Goal: Navigation & Orientation: Find specific page/section

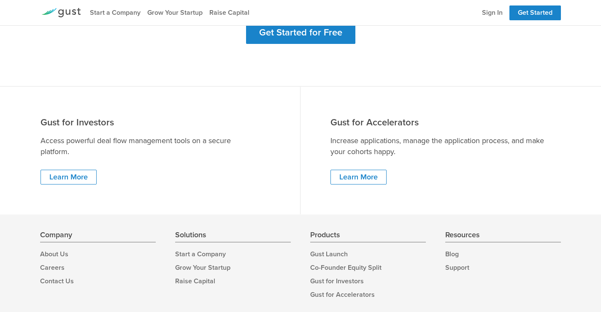
scroll to position [1221, 0]
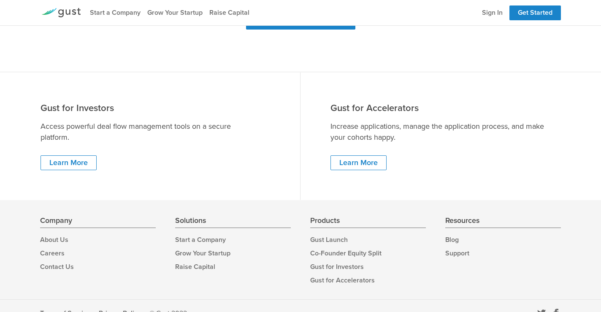
scroll to position [1221, 0]
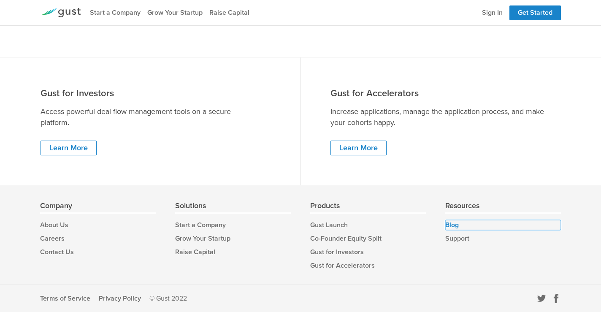
click at [458, 224] on link "Blog" at bounding box center [503, 225] width 116 height 10
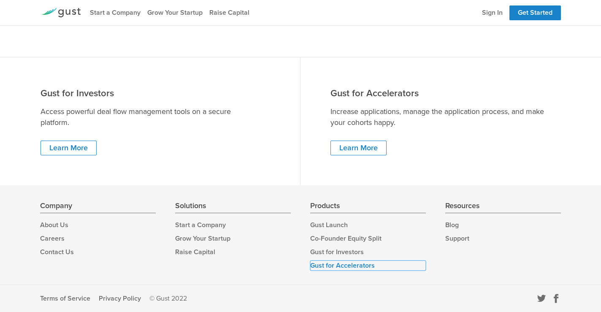
click at [346, 265] on link "Gust for Accelerators" at bounding box center [368, 265] width 116 height 10
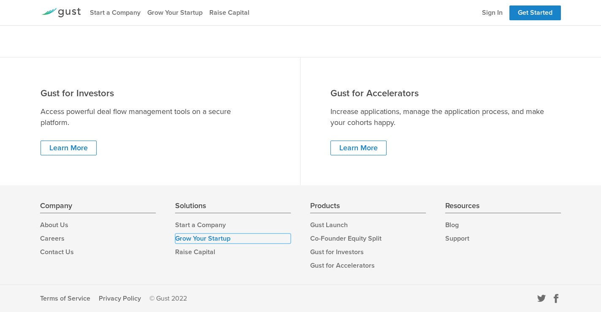
click at [219, 241] on link "Grow Your Startup" at bounding box center [233, 238] width 116 height 10
click at [466, 240] on link "Support" at bounding box center [503, 238] width 116 height 10
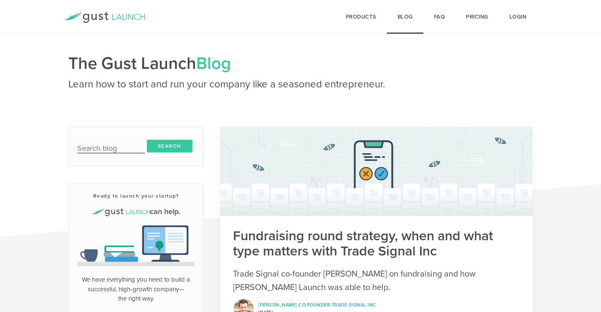
scroll to position [0, 0]
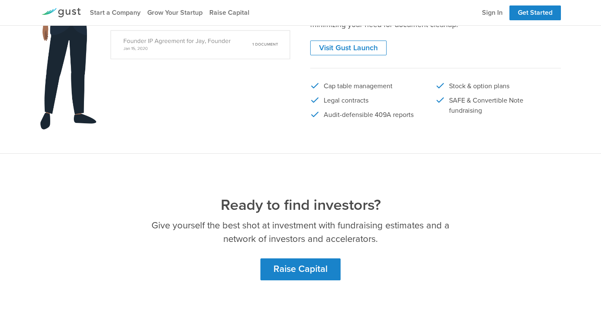
scroll to position [811, 0]
